Goal: Transaction & Acquisition: Book appointment/travel/reservation

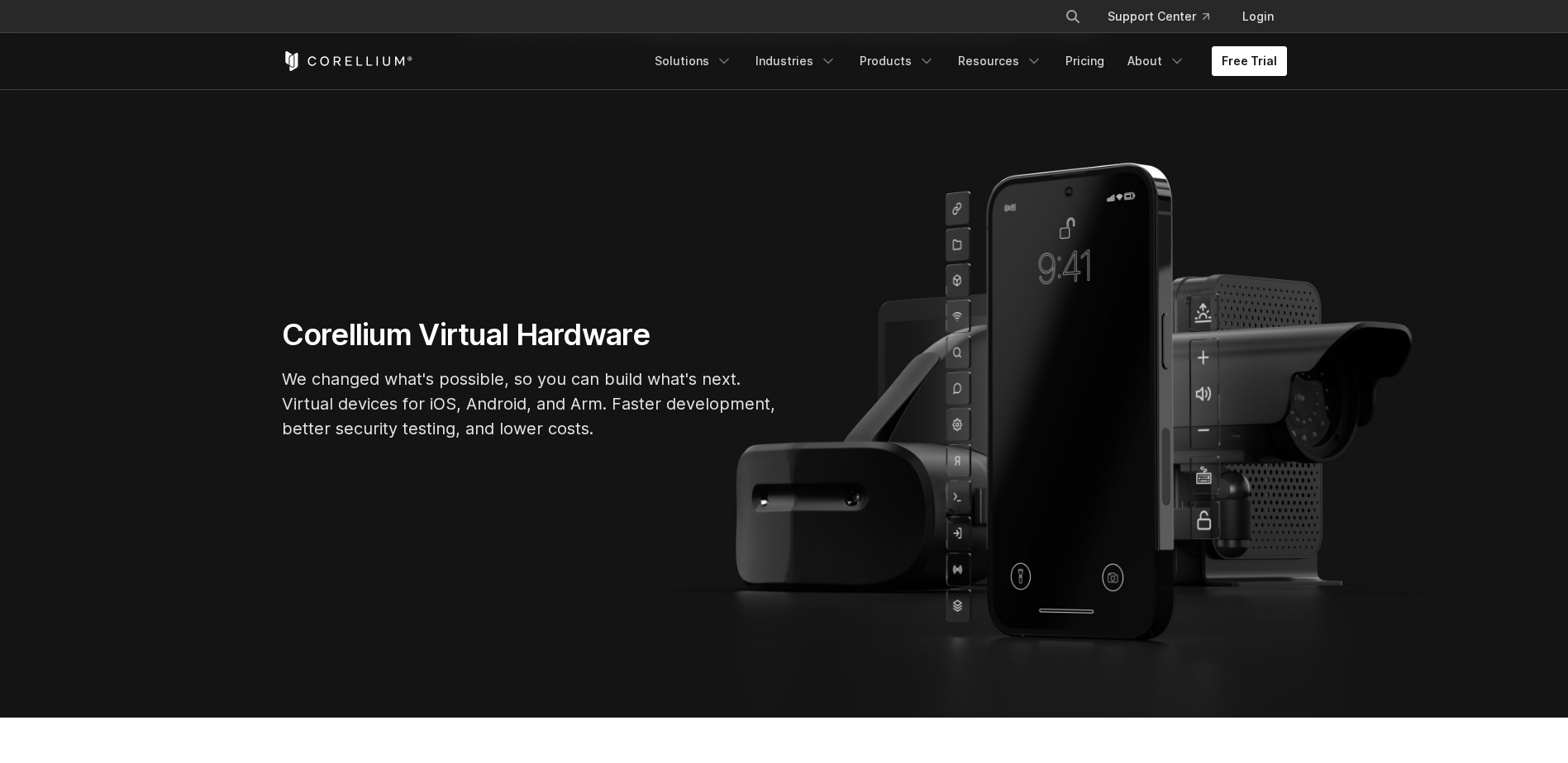
click at [1252, 55] on link "Free Trial" at bounding box center [1249, 60] width 76 height 30
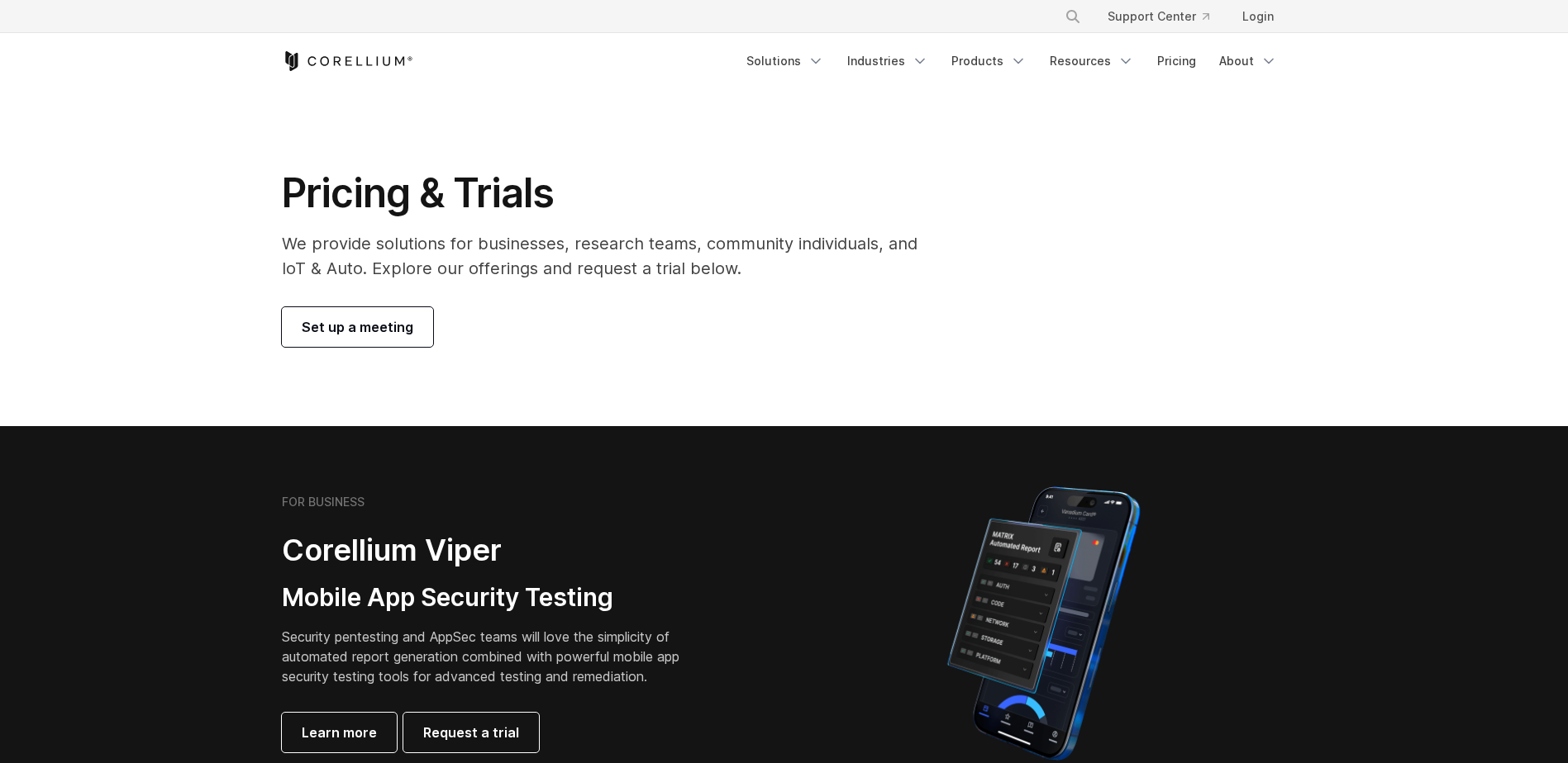
click at [390, 316] on link "Set up a meeting" at bounding box center [357, 326] width 151 height 39
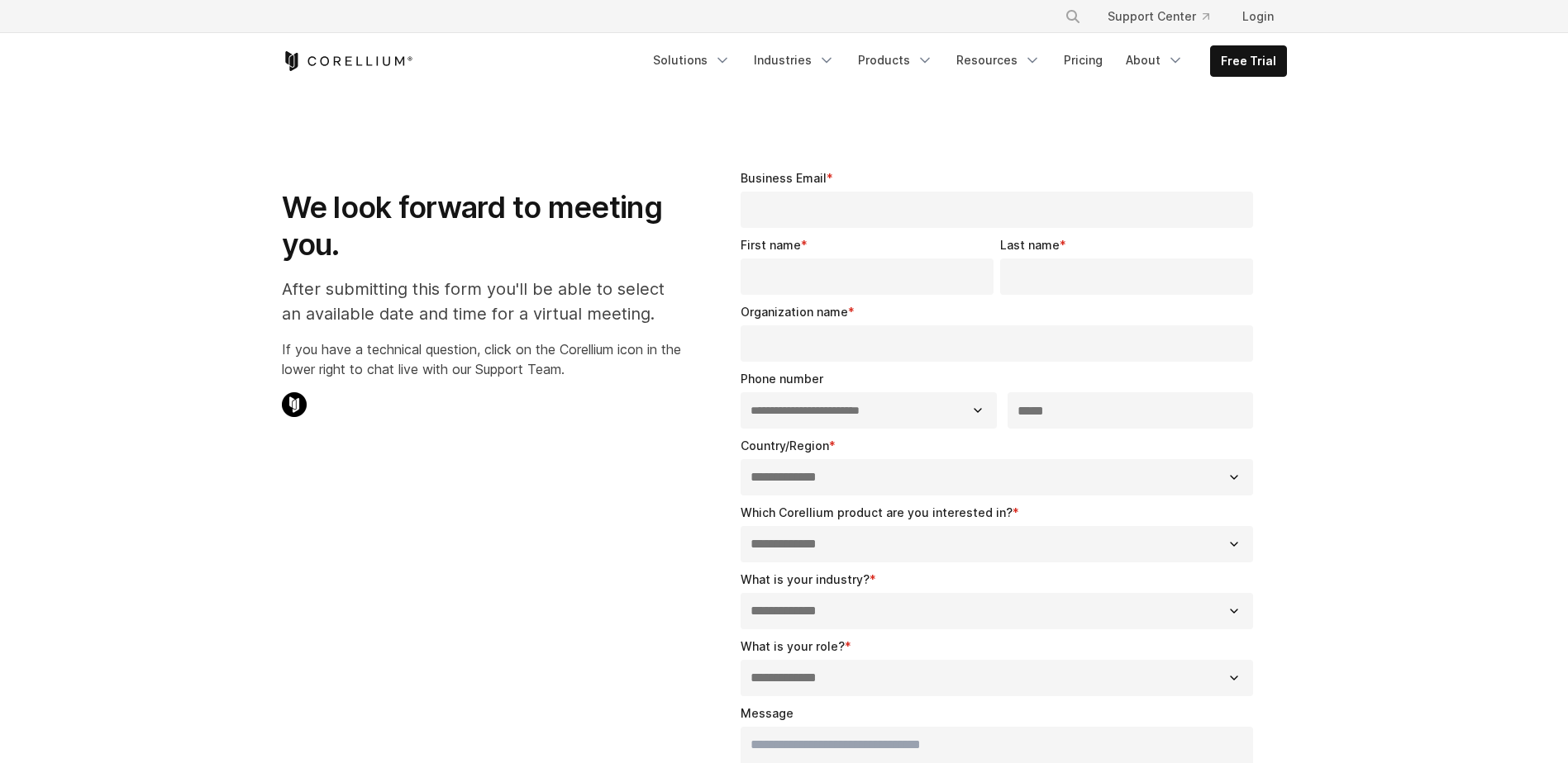
select select "**"
